Goal: Navigation & Orientation: Find specific page/section

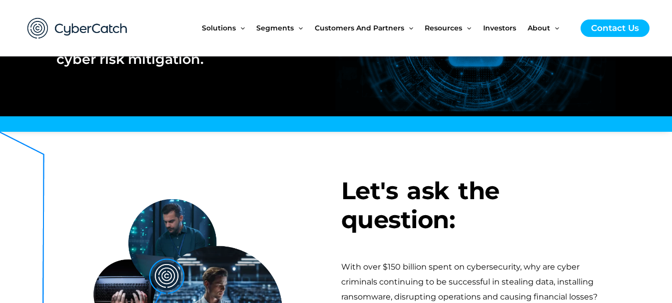
scroll to position [200, 0]
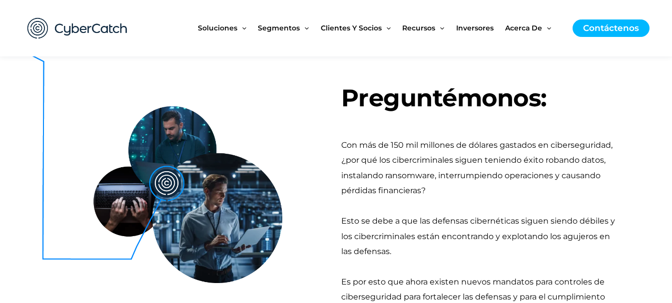
click at [634, 171] on section "Preguntémonos: Con más de 150 mil millones de dólares gastados en cibersegurida…" at bounding box center [336, 202] width 672 height 316
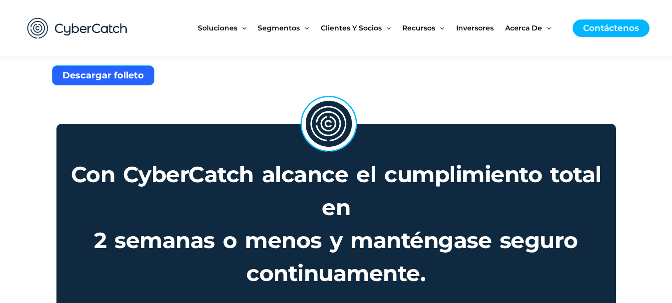
scroll to position [800, 0]
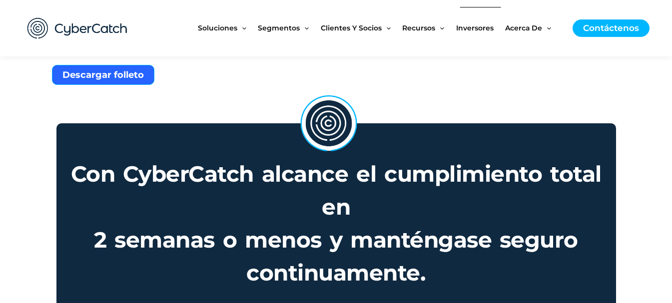
click at [476, 28] on font "Inversores" at bounding box center [474, 27] width 37 height 9
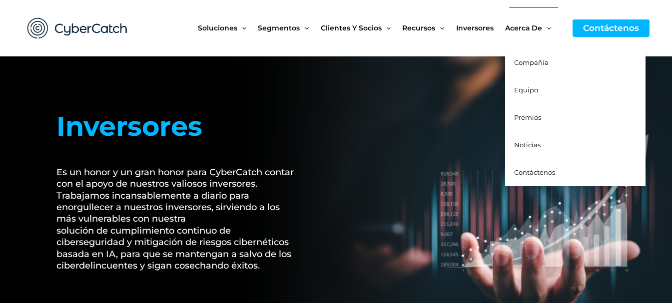
click at [537, 65] on font "Compañía" at bounding box center [531, 62] width 34 height 8
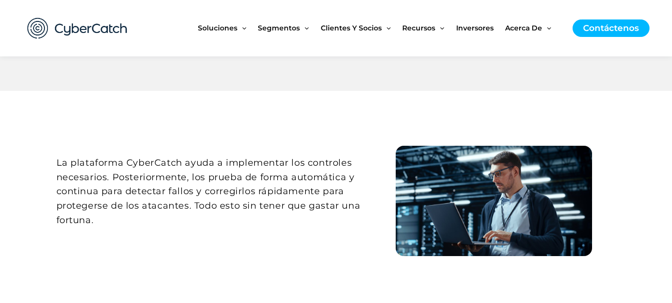
scroll to position [400, 0]
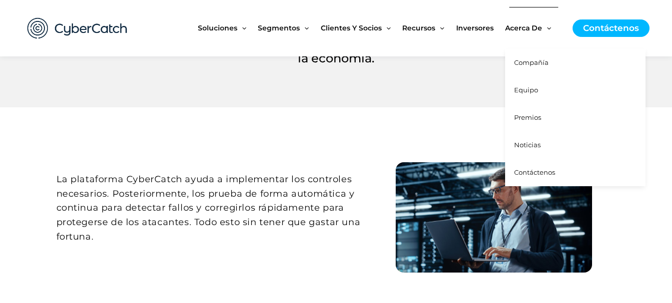
click at [527, 90] on font "Equipo" at bounding box center [526, 90] width 24 height 8
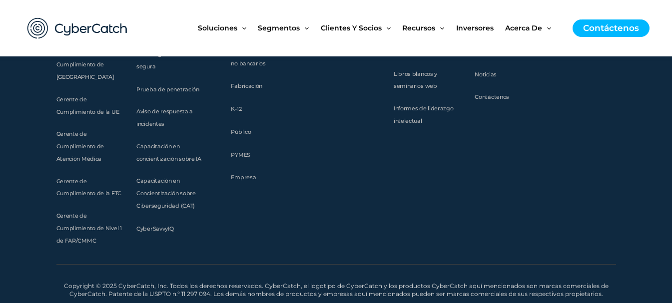
scroll to position [1349, 0]
